Goal: Navigation & Orientation: Find specific page/section

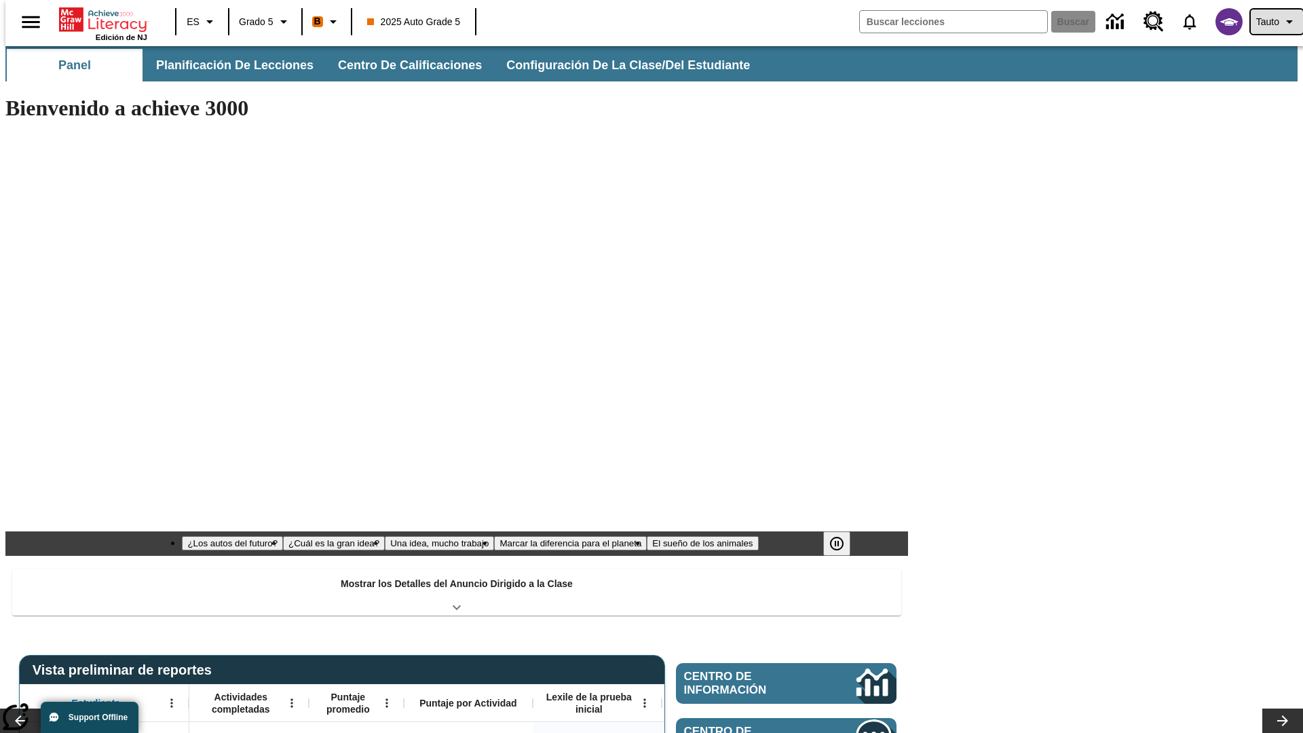
click at [1270, 22] on span "Tauto" at bounding box center [1267, 22] width 23 height 14
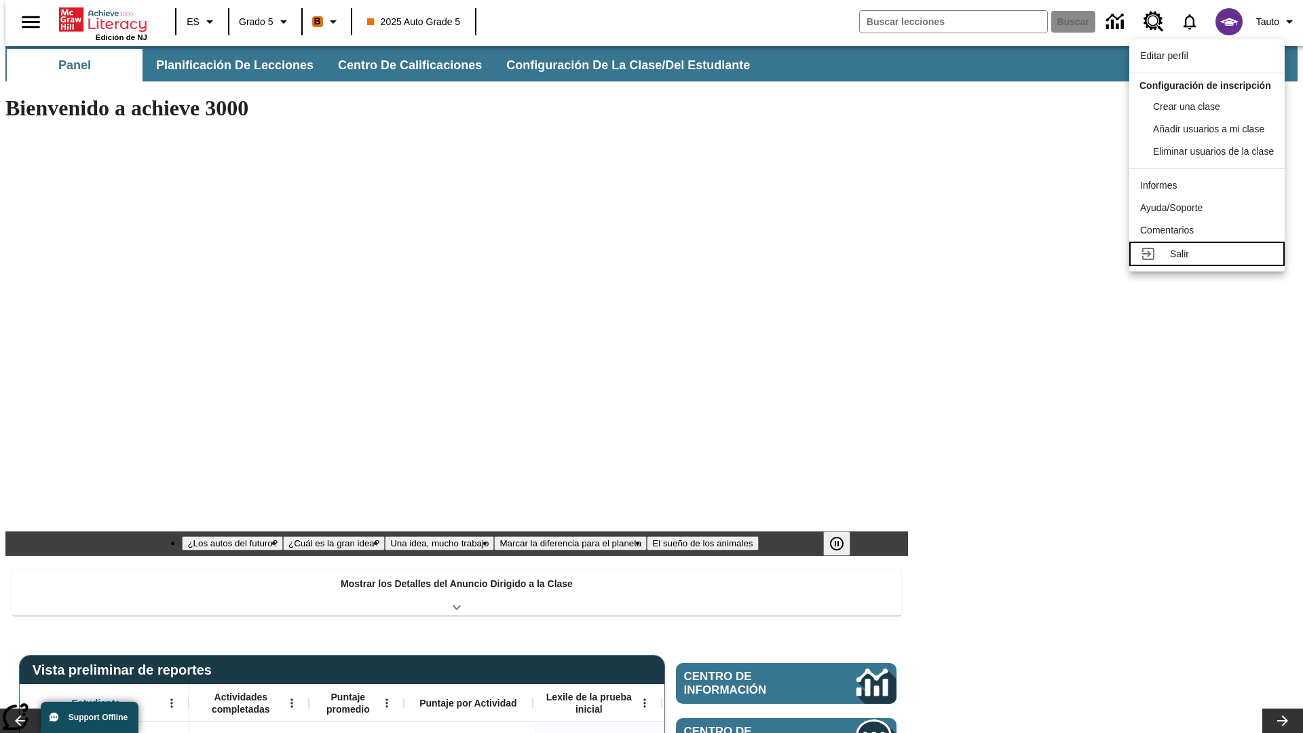
click at [1211, 261] on div "Salir" at bounding box center [1222, 254] width 104 height 14
